Goal: Information Seeking & Learning: Find contact information

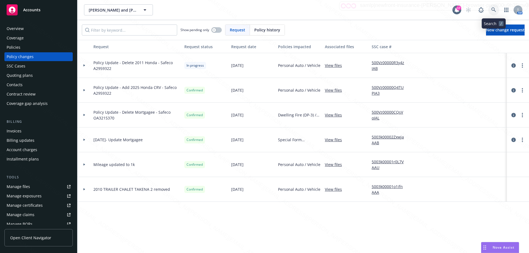
click at [495, 9] on icon at bounding box center [494, 9] width 5 height 5
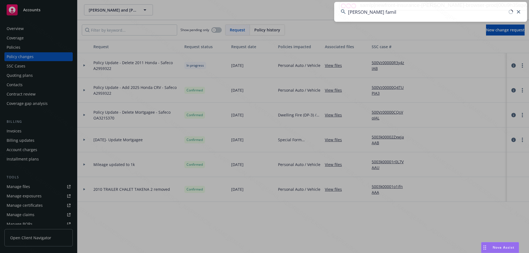
type input "[PERSON_NAME] family"
click at [384, 10] on input "[PERSON_NAME] family" at bounding box center [430, 12] width 193 height 20
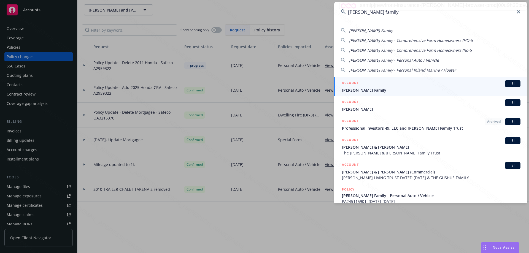
click at [366, 89] on span "[PERSON_NAME] Family" at bounding box center [431, 90] width 179 height 6
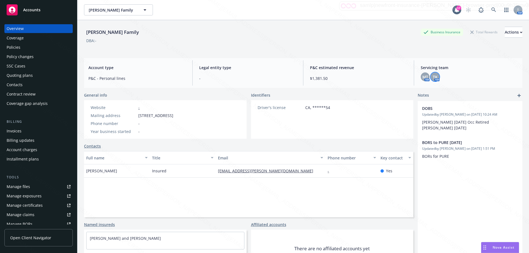
click at [433, 79] on span "TK" at bounding box center [435, 77] width 5 height 6
click at [17, 47] on div "Policies" at bounding box center [14, 47] width 14 height 9
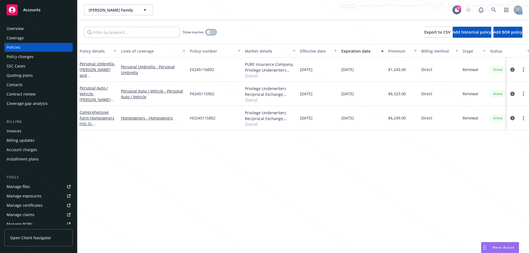
click at [211, 33] on button "button" at bounding box center [211, 32] width 10 height 6
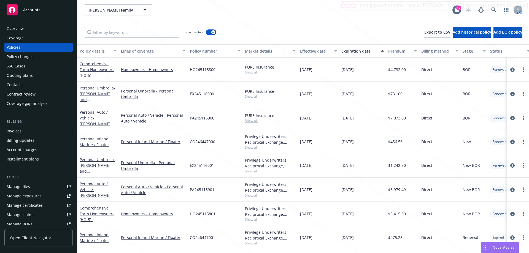
click at [363, 54] on div "Expiration date" at bounding box center [360, 51] width 36 height 6
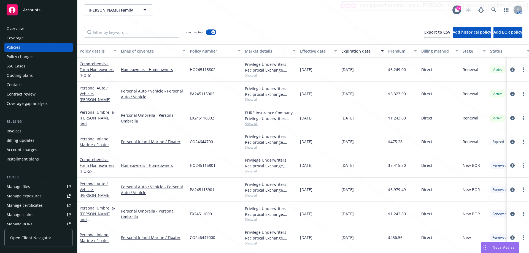
click at [363, 145] on div "[DATE]" at bounding box center [362, 141] width 47 height 23
click at [495, 9] on icon at bounding box center [494, 9] width 5 height 5
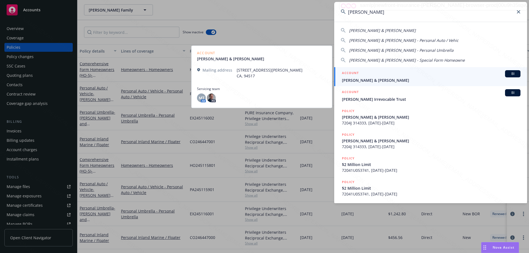
type input "[PERSON_NAME]"
click at [364, 83] on link "ACCOUNT BI [PERSON_NAME] & [PERSON_NAME]" at bounding box center [430, 76] width 193 height 19
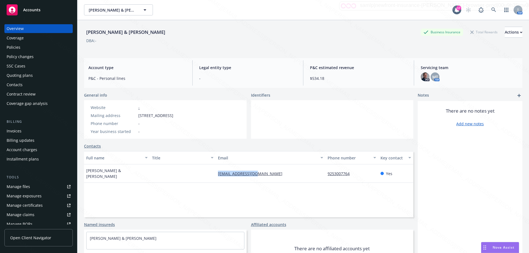
drag, startPoint x: 246, startPoint y: 173, endPoint x: 214, endPoint y: 172, distance: 32.0
click at [214, 172] on div "[PERSON_NAME] & [PERSON_NAME] [EMAIL_ADDRESS][DOMAIN_NAME] 9253007764 Yes" at bounding box center [248, 174] width 329 height 18
copy link "[EMAIL_ADDRESS][DOMAIN_NAME]"
click at [491, 12] on link at bounding box center [494, 9] width 11 height 11
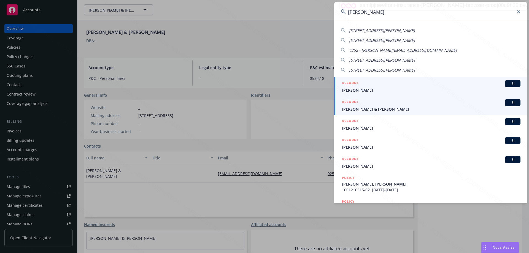
type input "[PERSON_NAME]"
click at [373, 108] on span "[PERSON_NAME] & [PERSON_NAME]" at bounding box center [431, 109] width 179 height 6
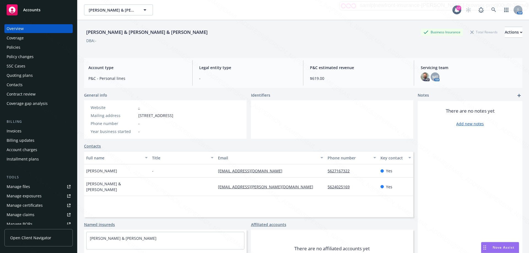
click at [14, 187] on div "Manage files" at bounding box center [18, 187] width 23 height 9
click at [13, 48] on div "Policies" at bounding box center [14, 47] width 14 height 9
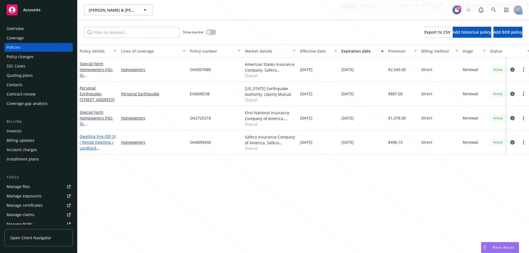
click at [102, 139] on link "Dwelling Fire (DP-3) / Rental Dwelling / Landlord - [STREET_ADDRESS]" at bounding box center [98, 145] width 36 height 23
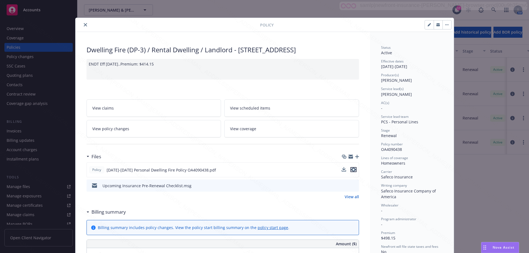
click at [352, 172] on icon "preview file" at bounding box center [353, 170] width 5 height 4
click at [84, 26] on icon "close" at bounding box center [85, 24] width 3 height 3
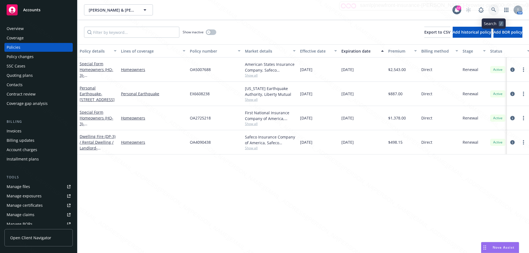
click at [494, 10] on icon at bounding box center [494, 9] width 5 height 5
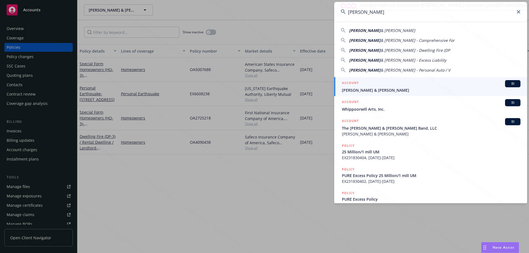
type input "[PERSON_NAME]"
click at [396, 88] on span "[PERSON_NAME] & [PERSON_NAME]" at bounding box center [431, 90] width 179 height 6
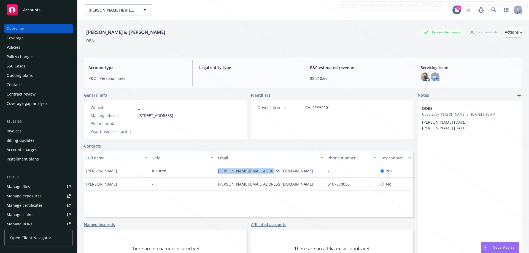
drag, startPoint x: 215, startPoint y: 170, endPoint x: 270, endPoint y: 172, distance: 55.7
click at [270, 172] on div "[PERSON_NAME][EMAIL_ADDRESS][DOMAIN_NAME]" at bounding box center [271, 171] width 110 height 13
copy link "[PERSON_NAME][EMAIL_ADDRESS][DOMAIN_NAME]"
drag, startPoint x: 214, startPoint y: 183, endPoint x: 257, endPoint y: 186, distance: 43.9
click at [264, 194] on div "Full name Title Email Phone number Key contact [PERSON_NAME] Insured [PERSON_NA…" at bounding box center [248, 184] width 329 height 66
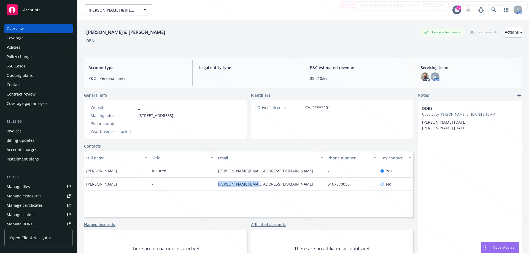
copy div "[PERSON_NAME][EMAIL_ADDRESS][DOMAIN_NAME]"
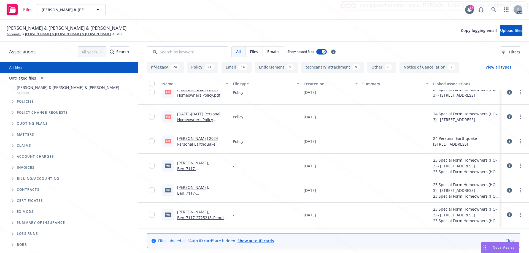
scroll to position [441, 0]
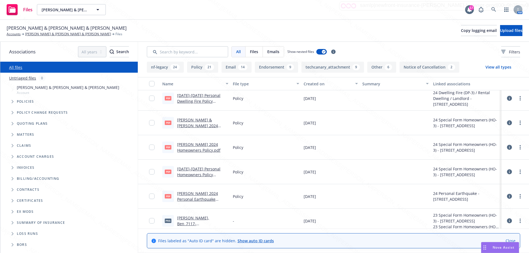
click at [199, 222] on link "Clayton, Ben_7117-2725218_Paid.png" at bounding box center [193, 224] width 33 height 17
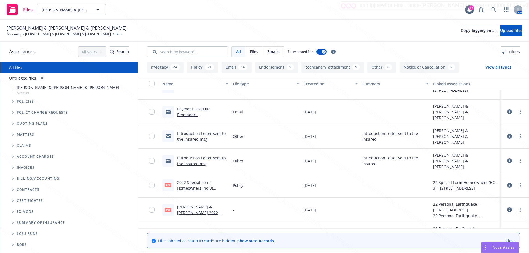
scroll to position [1020, 0]
